Goal: Transaction & Acquisition: Obtain resource

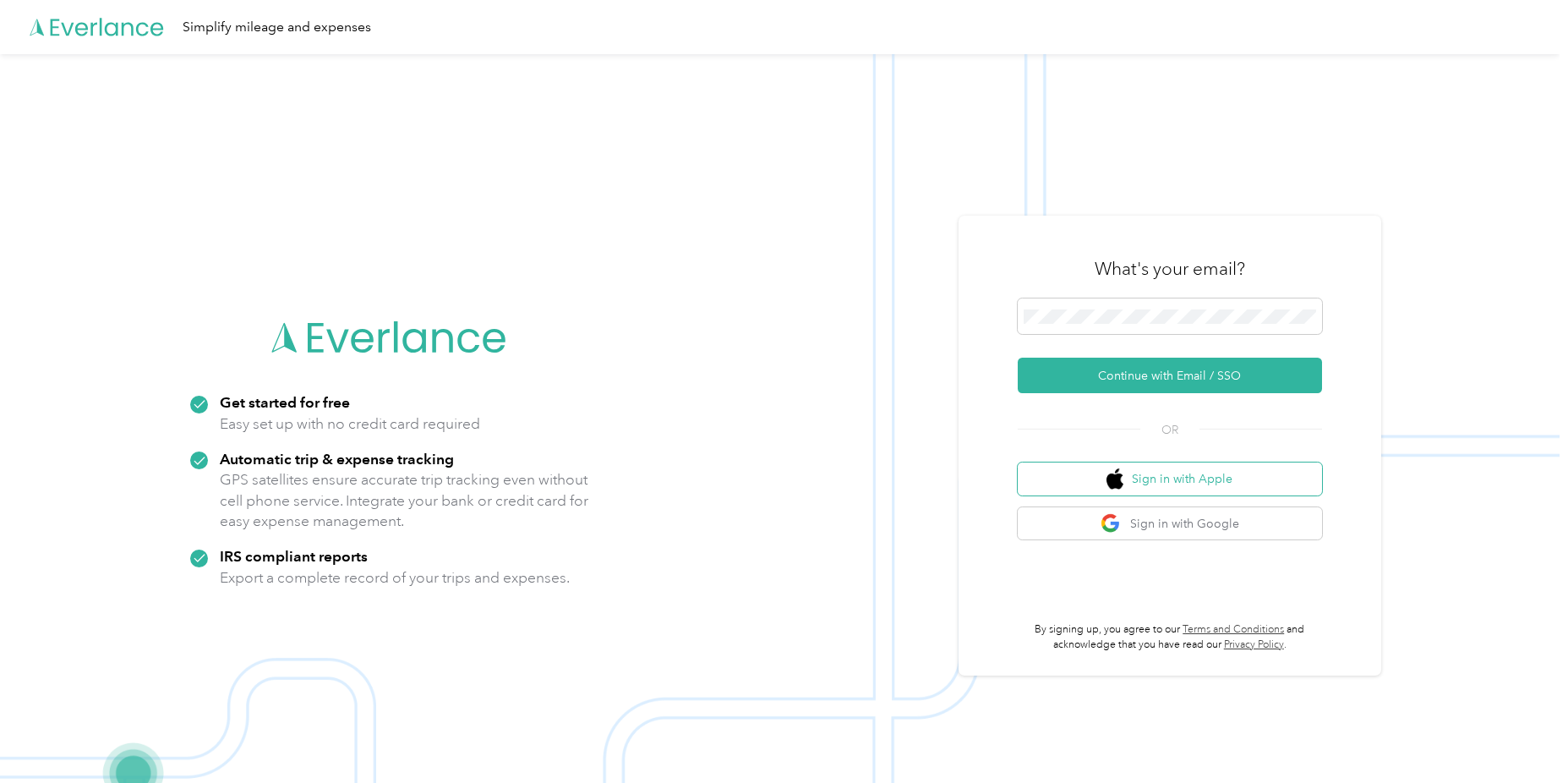
click at [1197, 482] on button "Sign in with Apple" at bounding box center [1170, 479] width 304 height 33
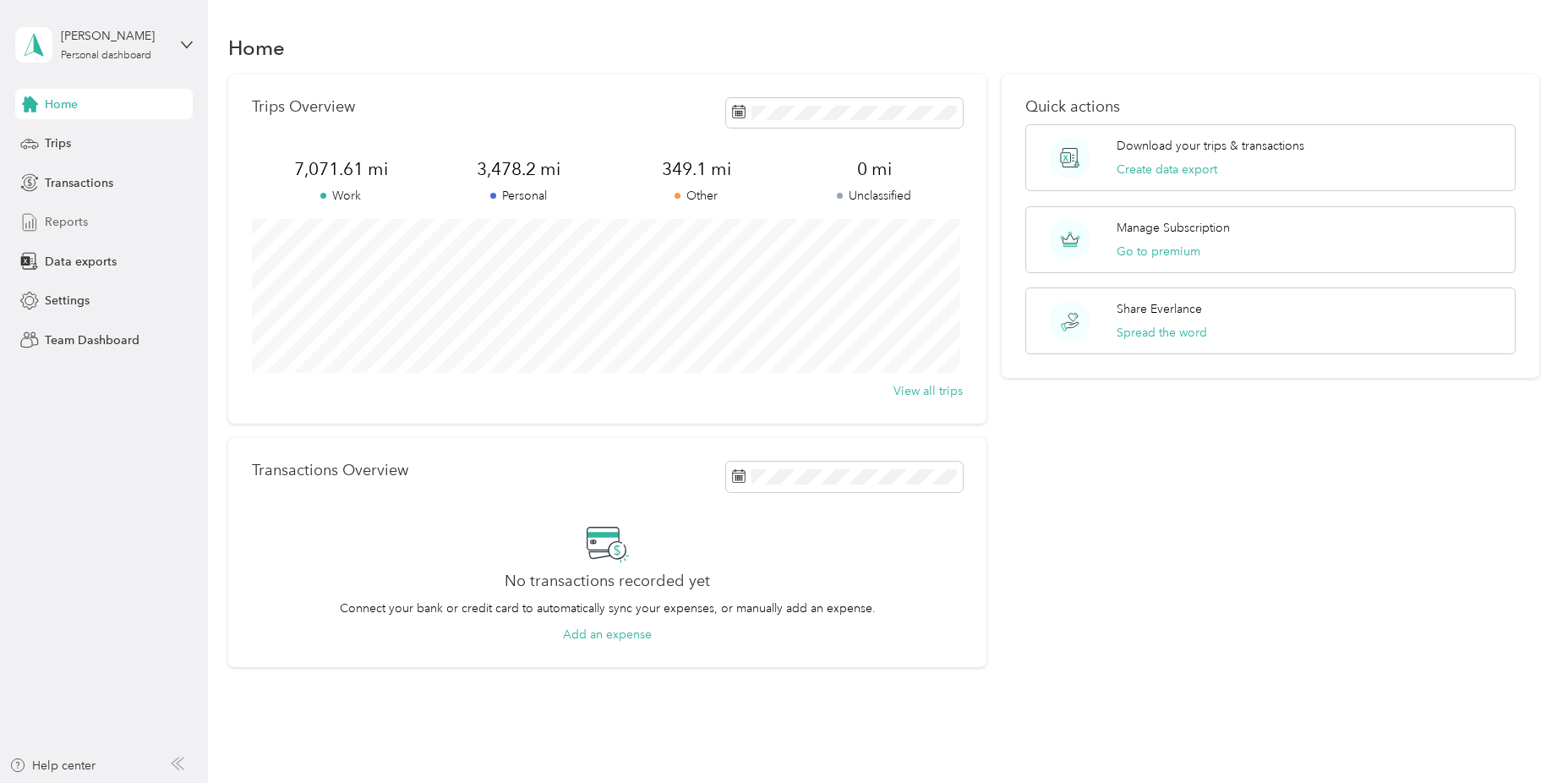
click at [56, 220] on span "Reports" at bounding box center [66, 221] width 43 height 18
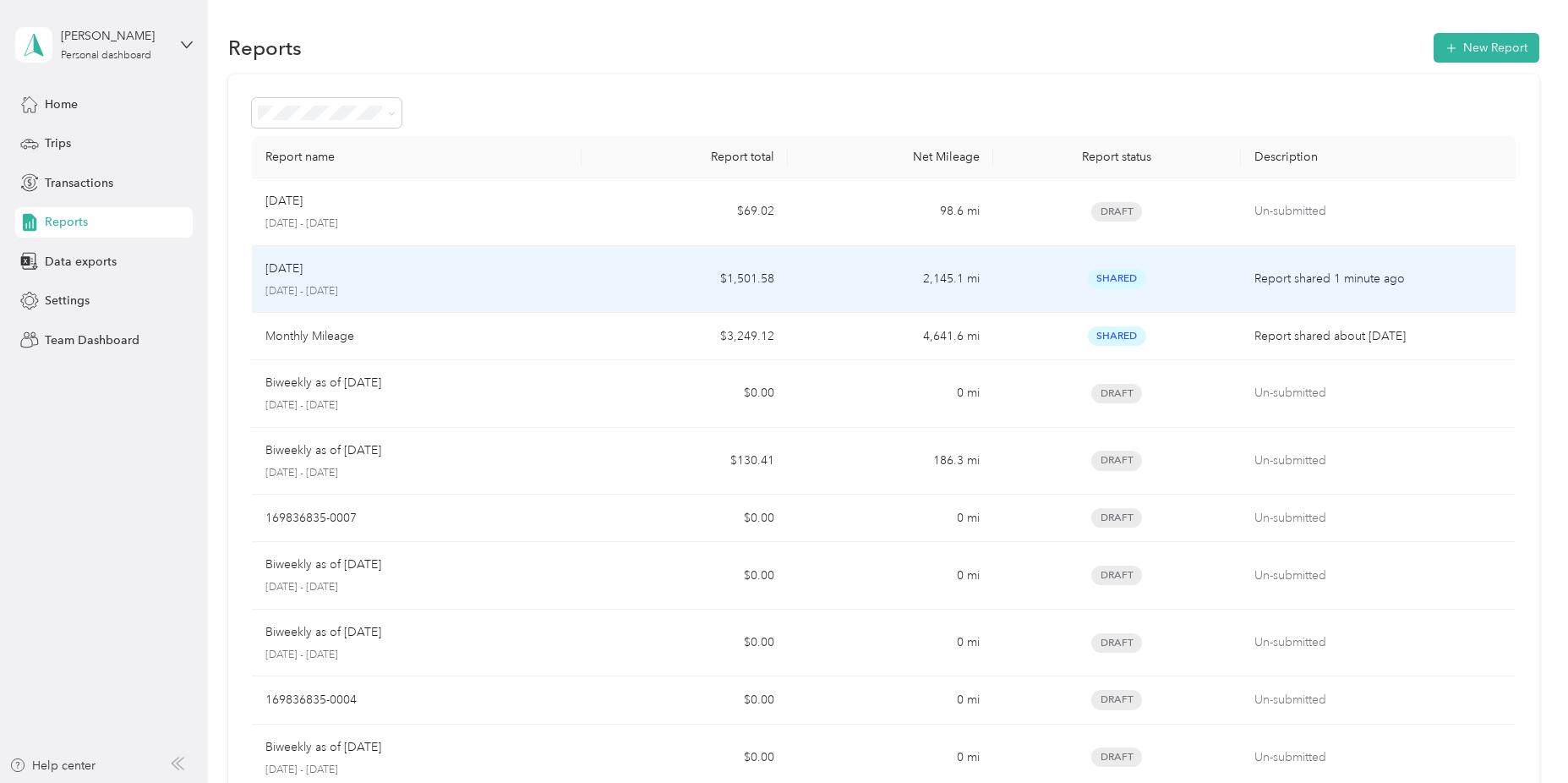
click at [1269, 275] on p "Report shared 1 minute ago" at bounding box center [1378, 279] width 248 height 19
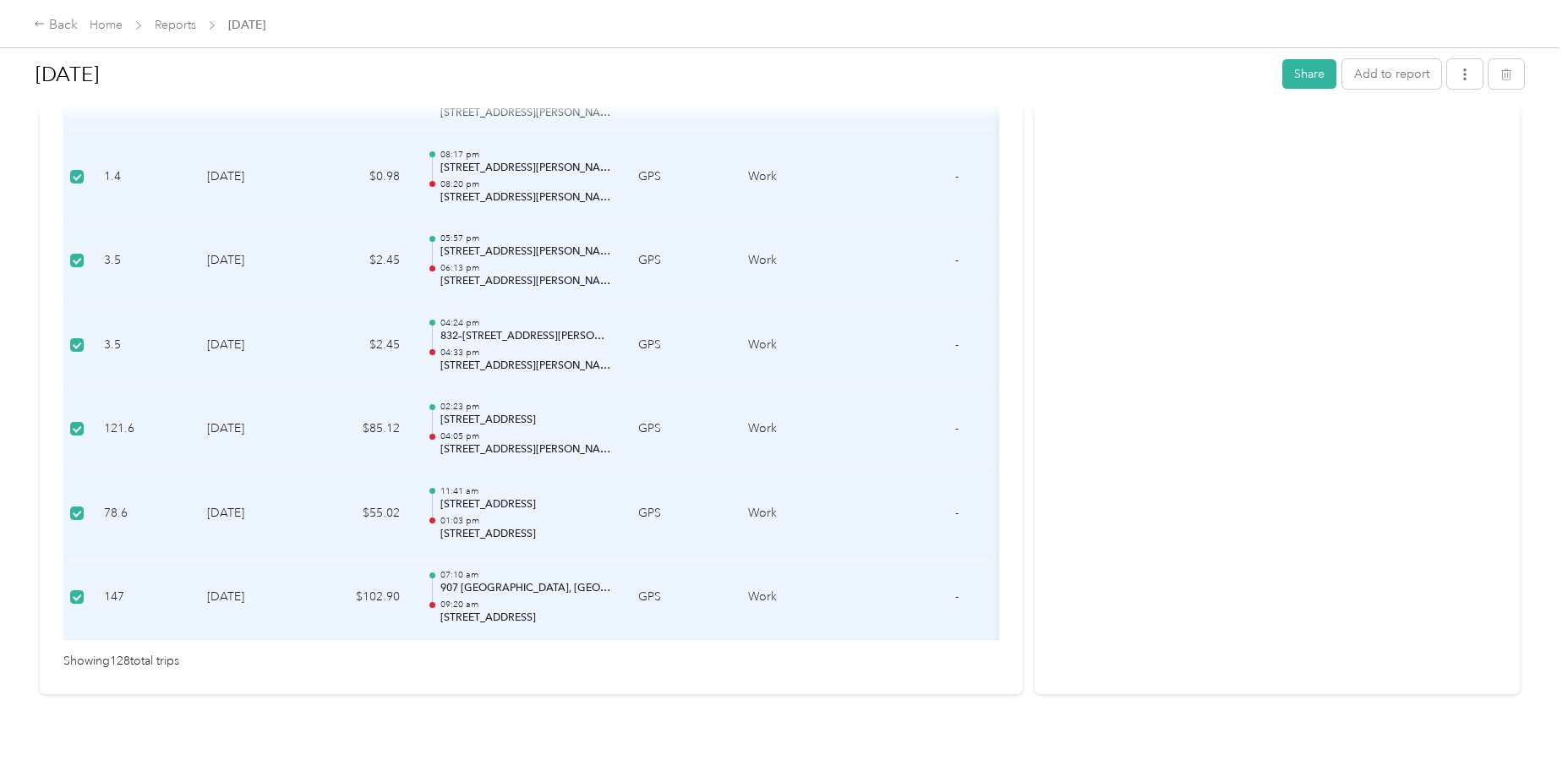
scroll to position [10757, 0]
click at [1312, 71] on button "Share" at bounding box center [1309, 73] width 54 height 30
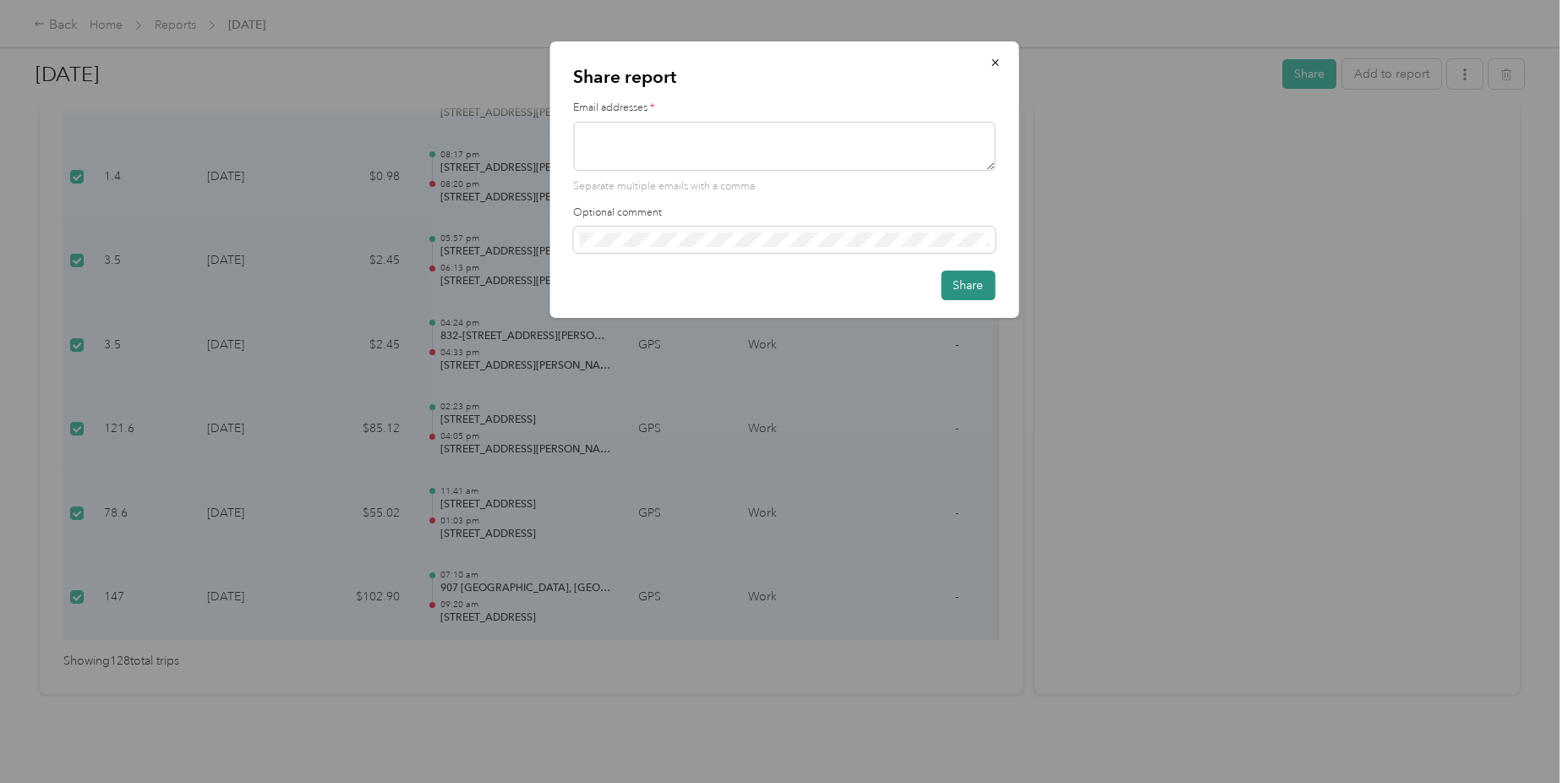
click at [991, 276] on button "Share" at bounding box center [967, 285] width 54 height 30
click at [805, 157] on textarea at bounding box center [784, 146] width 421 height 49
type textarea "[EMAIL_ADDRESS][DOMAIN_NAME]"
click at [967, 281] on button "Share" at bounding box center [967, 285] width 54 height 30
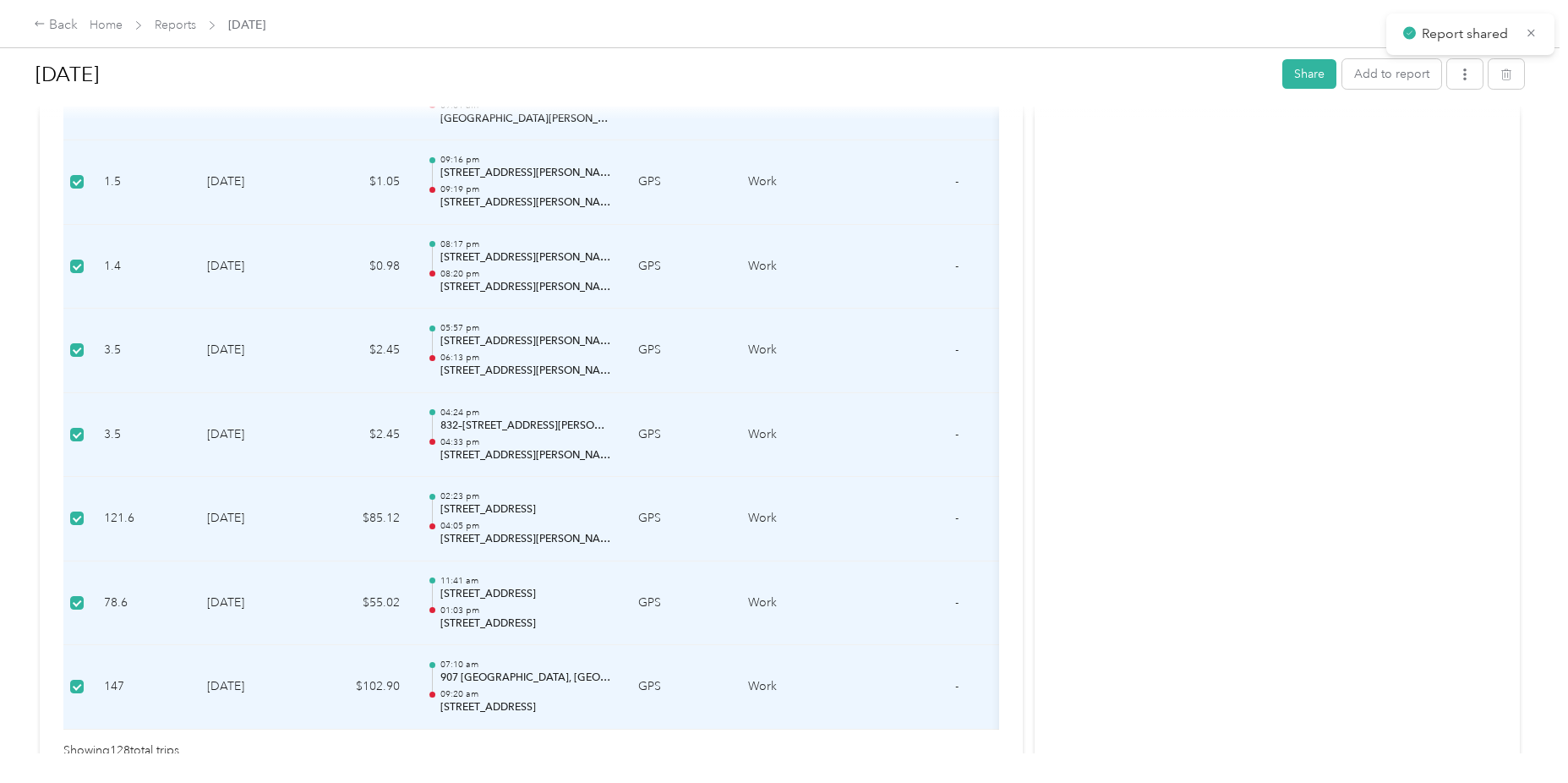
scroll to position [10334, 0]
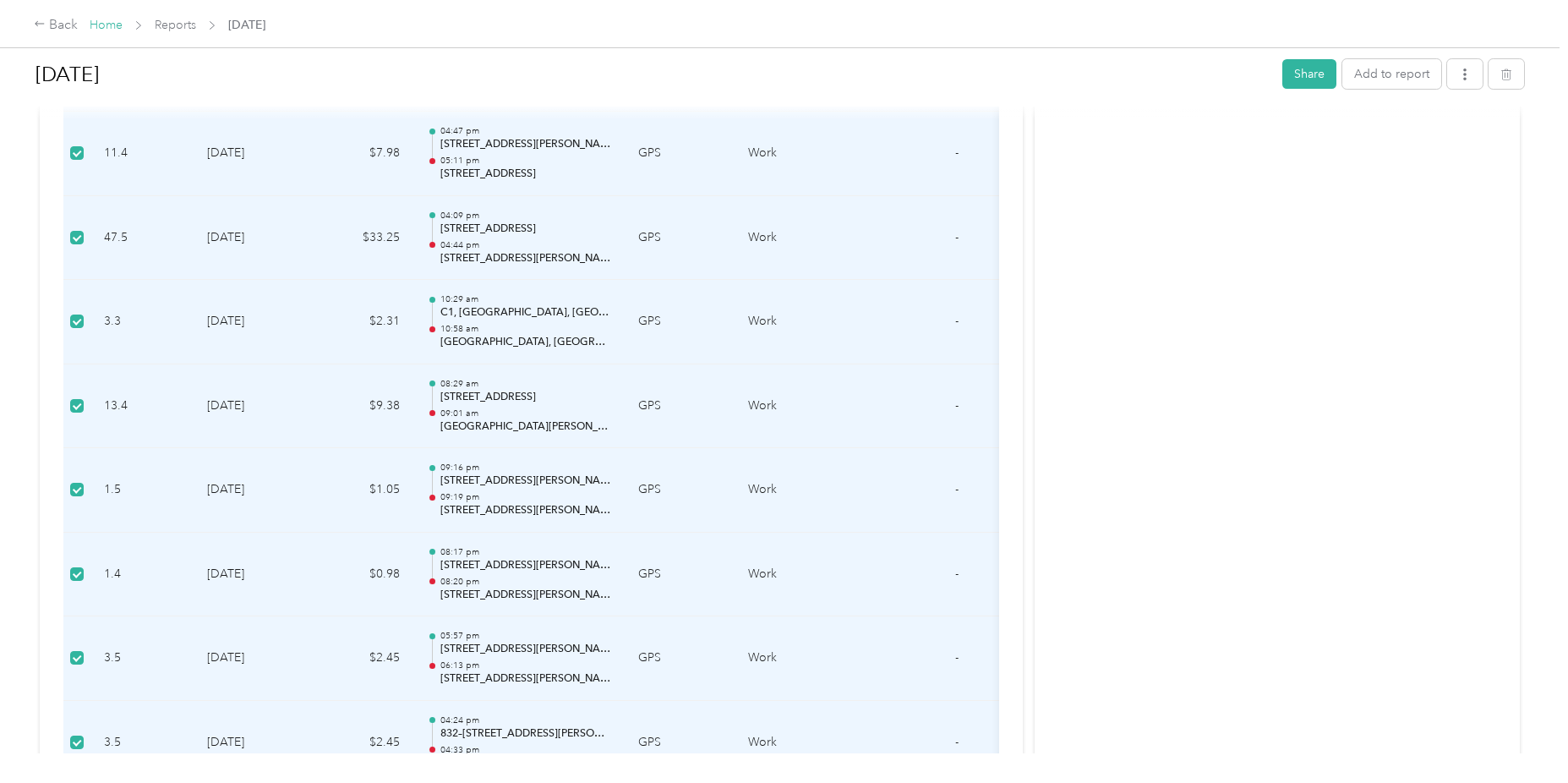
click at [109, 23] on link "Home" at bounding box center [106, 25] width 33 height 14
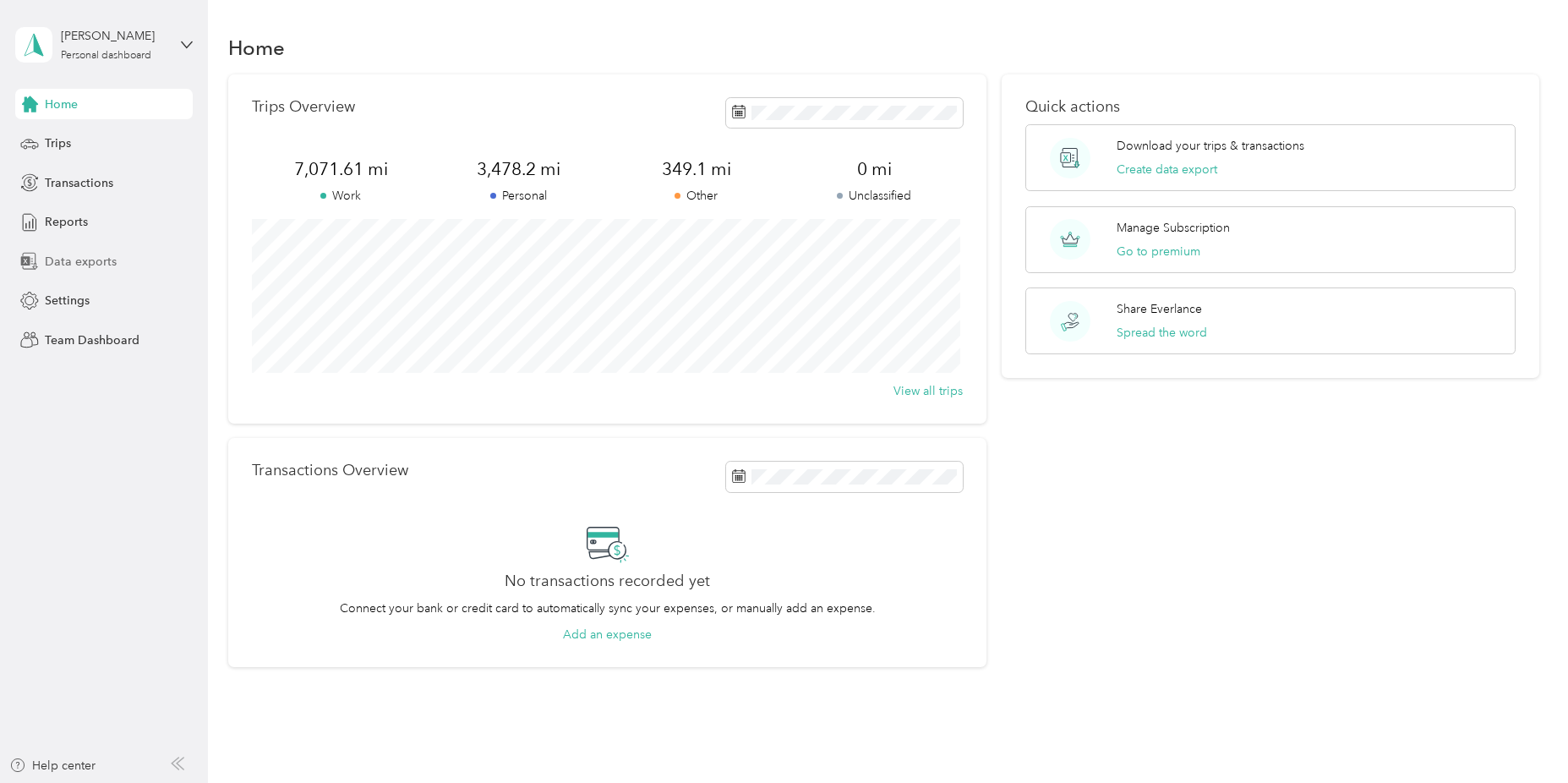
click at [92, 265] on span "Data exports" at bounding box center [80, 261] width 71 height 18
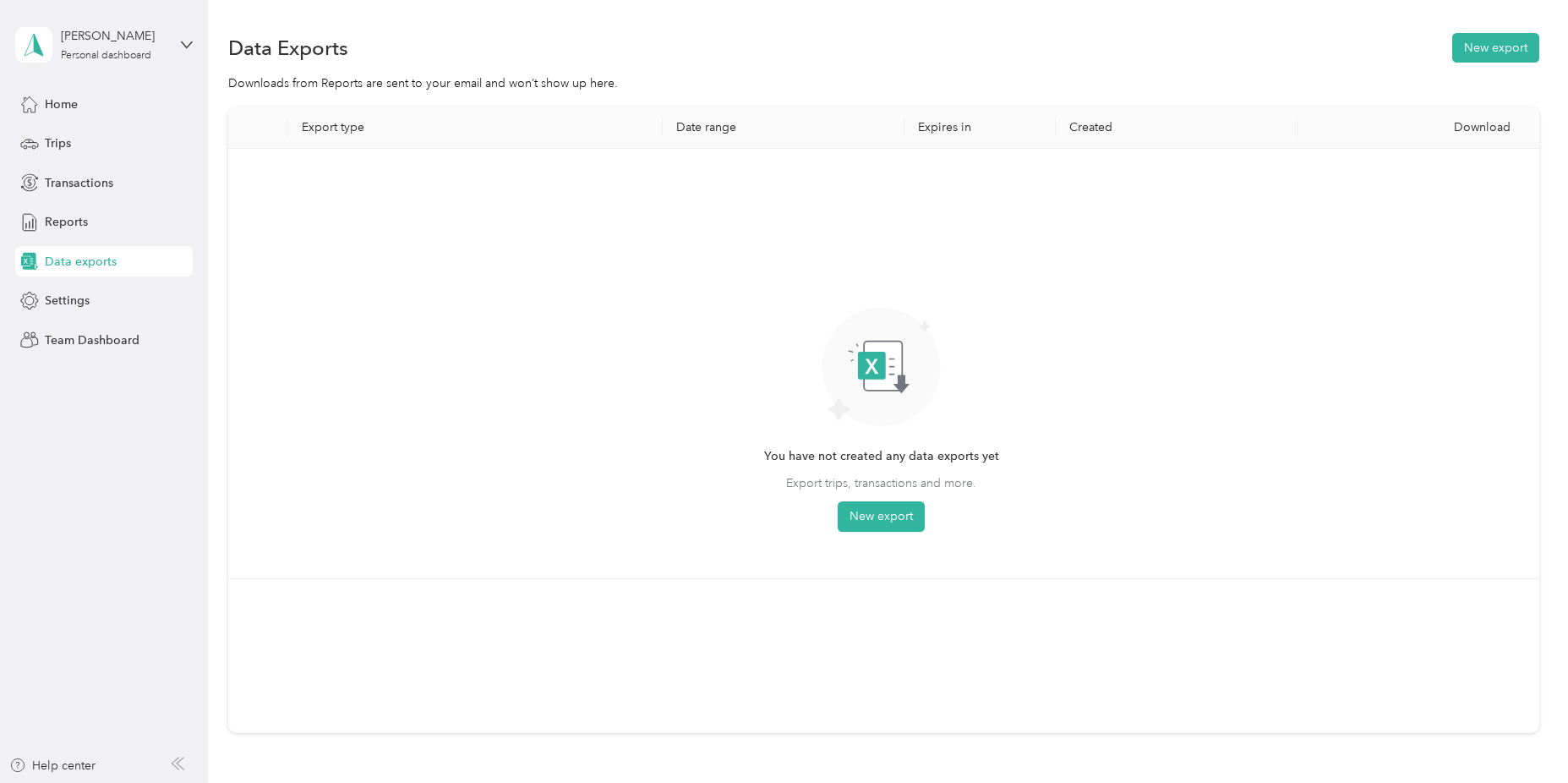
click at [683, 123] on th "Date range" at bounding box center [784, 128] width 242 height 42
click at [871, 519] on button "New export" at bounding box center [881, 517] width 87 height 31
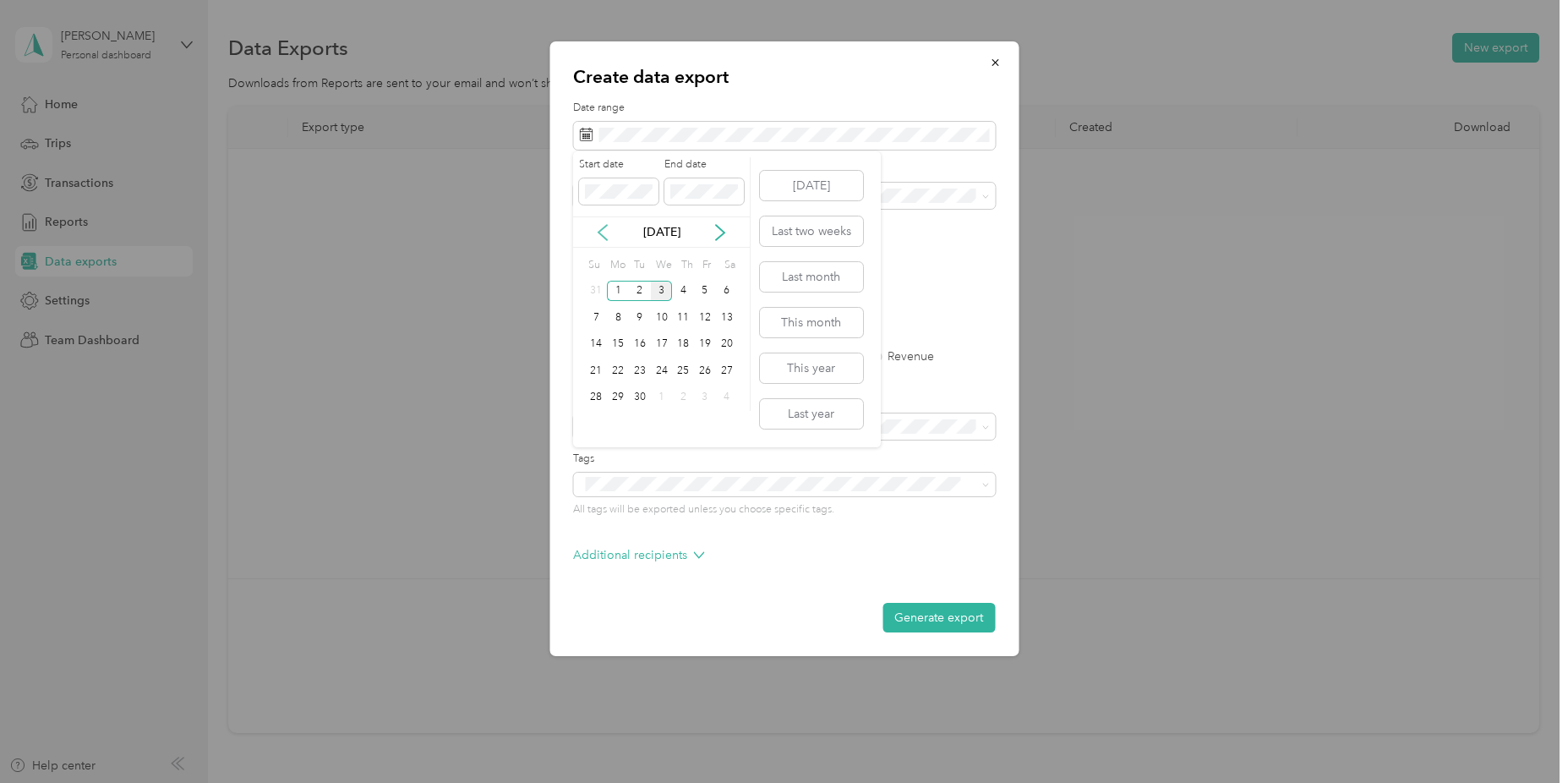
click at [602, 235] on icon at bounding box center [602, 233] width 17 height 17
click at [701, 285] on div "1" at bounding box center [704, 291] width 22 height 21
click at [724, 401] on div "30" at bounding box center [726, 398] width 22 height 21
click at [817, 203] on span at bounding box center [784, 196] width 421 height 27
click at [976, 192] on span at bounding box center [982, 196] width 13 height 11
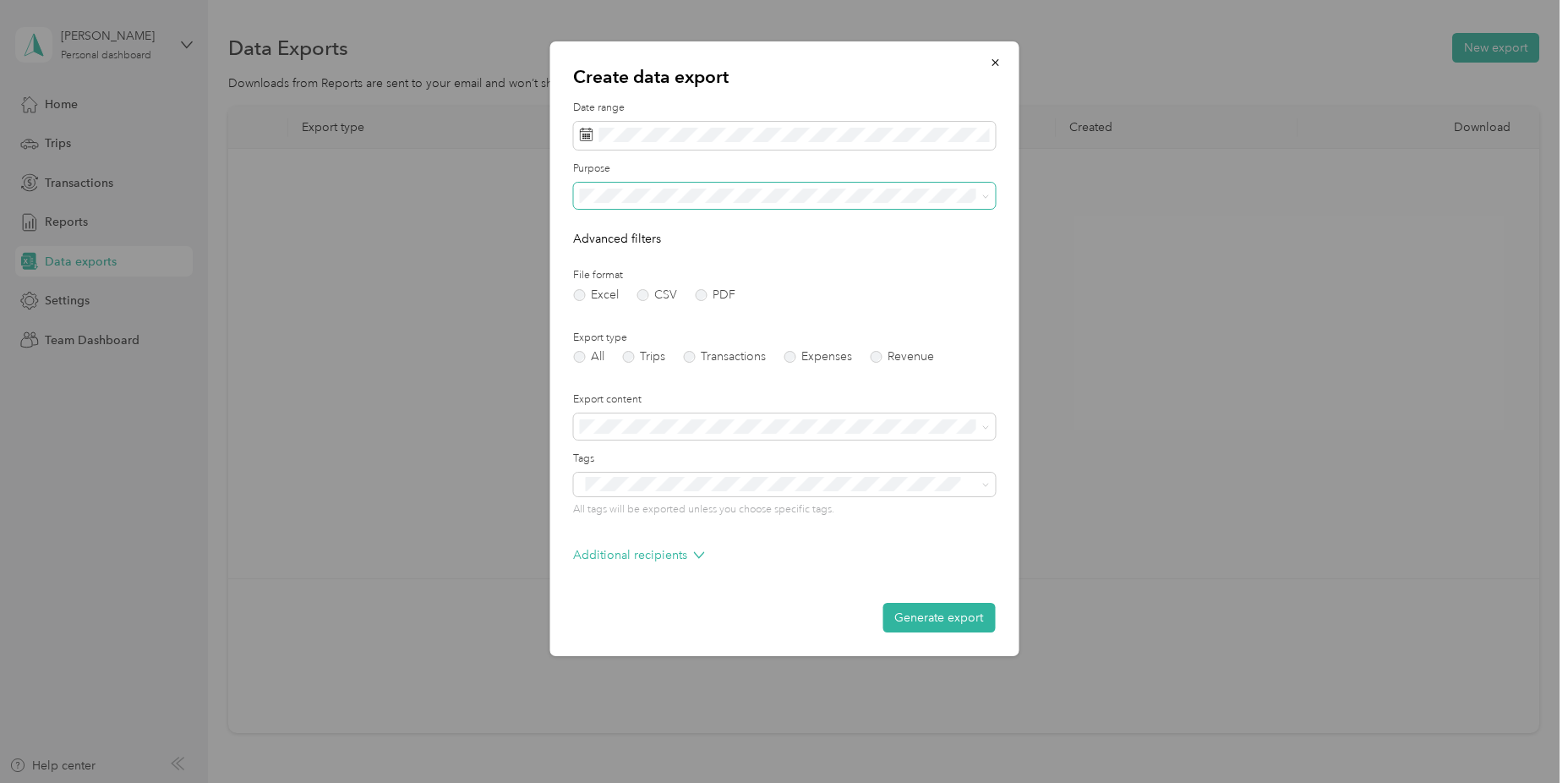
click at [989, 194] on span at bounding box center [784, 196] width 421 height 27
click at [988, 198] on icon at bounding box center [986, 196] width 8 height 8
click at [603, 220] on div "All" at bounding box center [784, 225] width 398 height 18
click at [937, 616] on button "Generate export" at bounding box center [939, 617] width 112 height 30
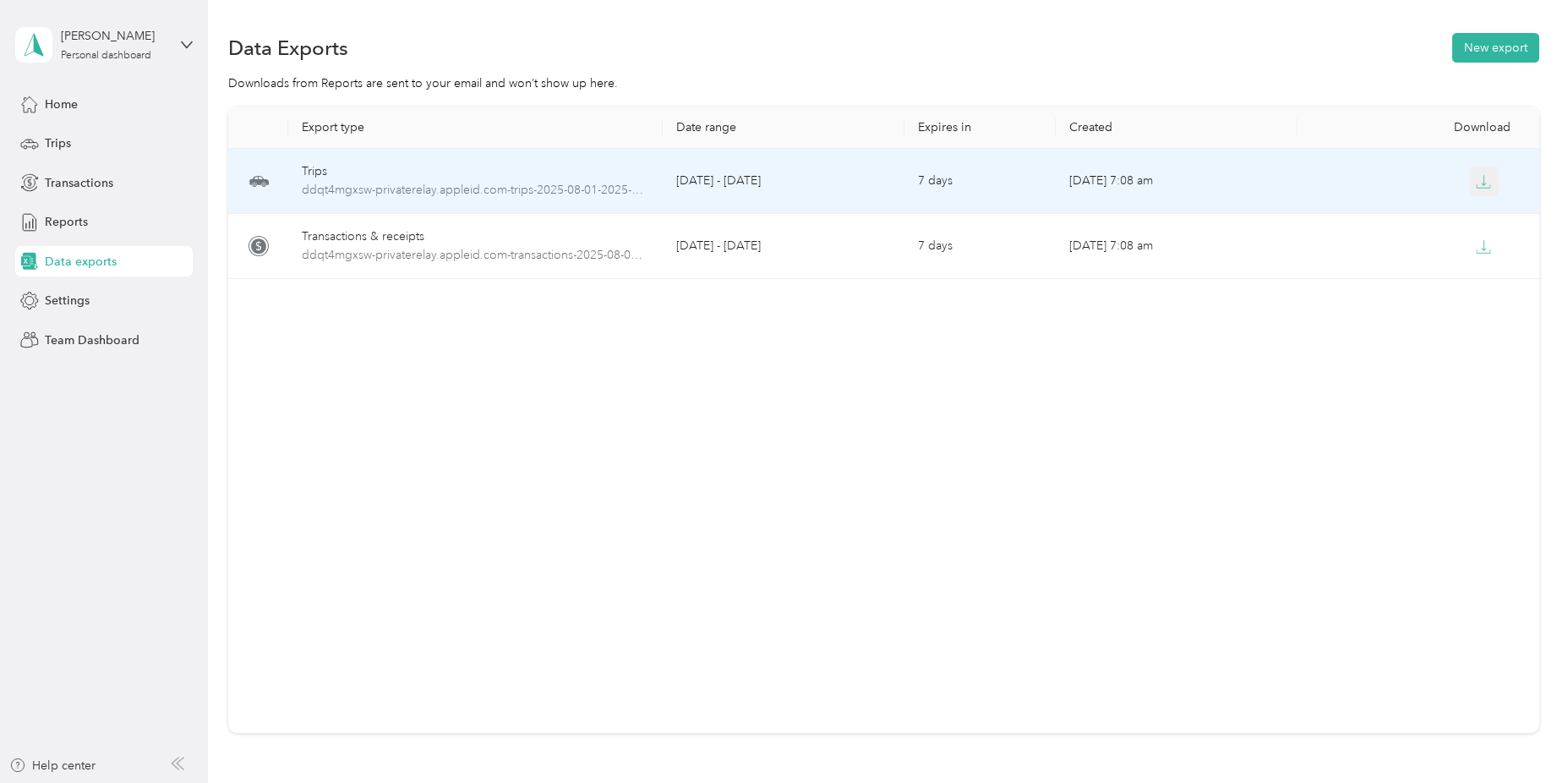
click at [1482, 182] on icon "button" at bounding box center [1484, 180] width 5 height 10
